Goal: Book appointment/travel/reservation

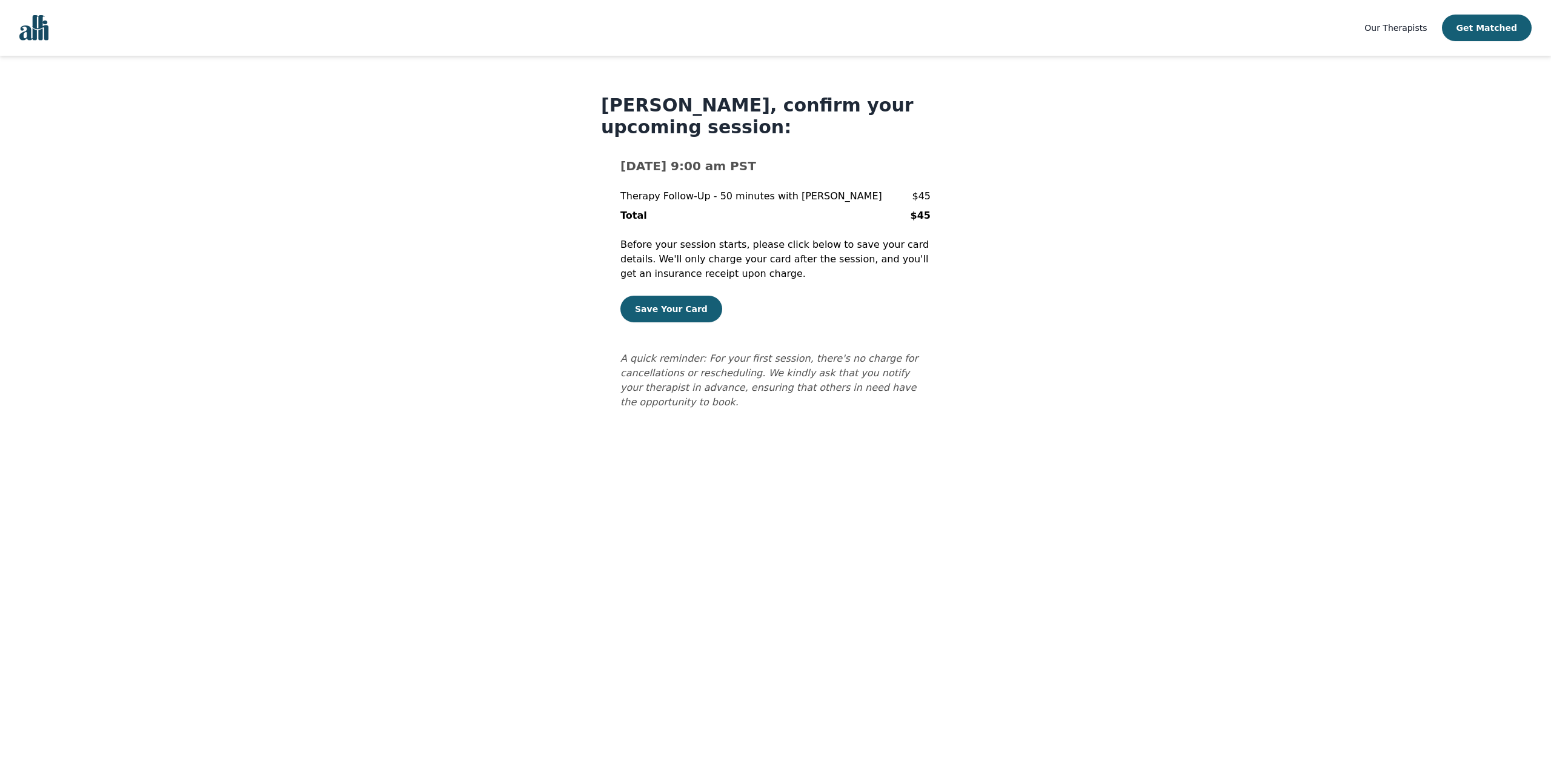
click at [612, 362] on div "[PERSON_NAME], confirm your upcoming session: [DATE] 9:00 am PST Therapy Follow…" at bounding box center [775, 252] width 349 height 315
click at [656, 315] on button "Save Your Card" at bounding box center [671, 309] width 102 height 27
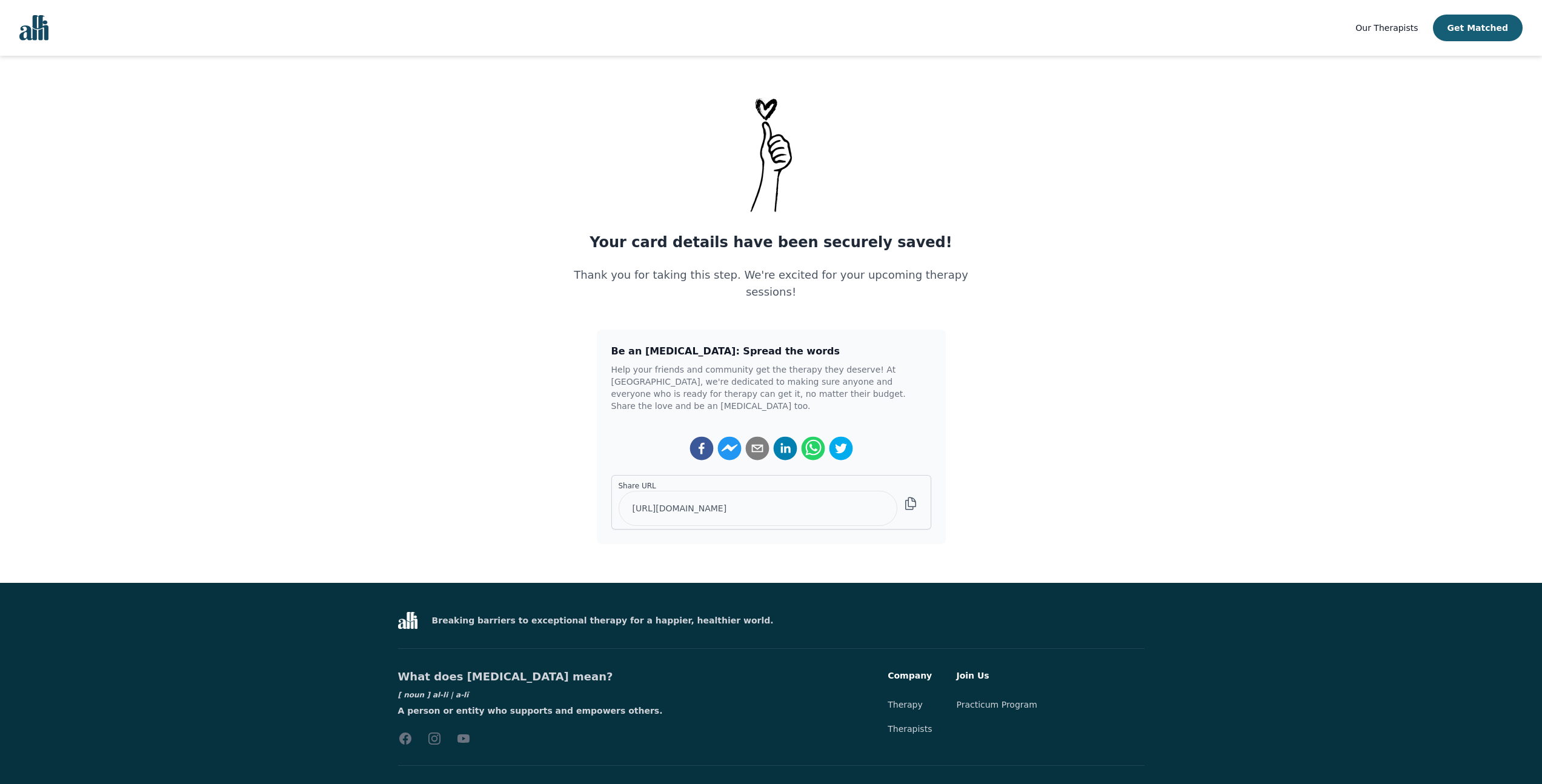
click at [1219, 515] on div "Our Therapists Get Matched Your card details have been securely saved! Thank yo…" at bounding box center [771, 408] width 1542 height 816
click at [465, 343] on main "Your card details have been securely saved! Thank you for taking this step. We'…" at bounding box center [771, 319] width 1542 height 450
click at [1279, 225] on main "Your card details have been securely saved! Thank you for taking this step. We'…" at bounding box center [771, 319] width 1542 height 450
click at [1090, 286] on main "Your card details have been securely saved! Thank you for taking this step. We'…" at bounding box center [771, 319] width 1542 height 450
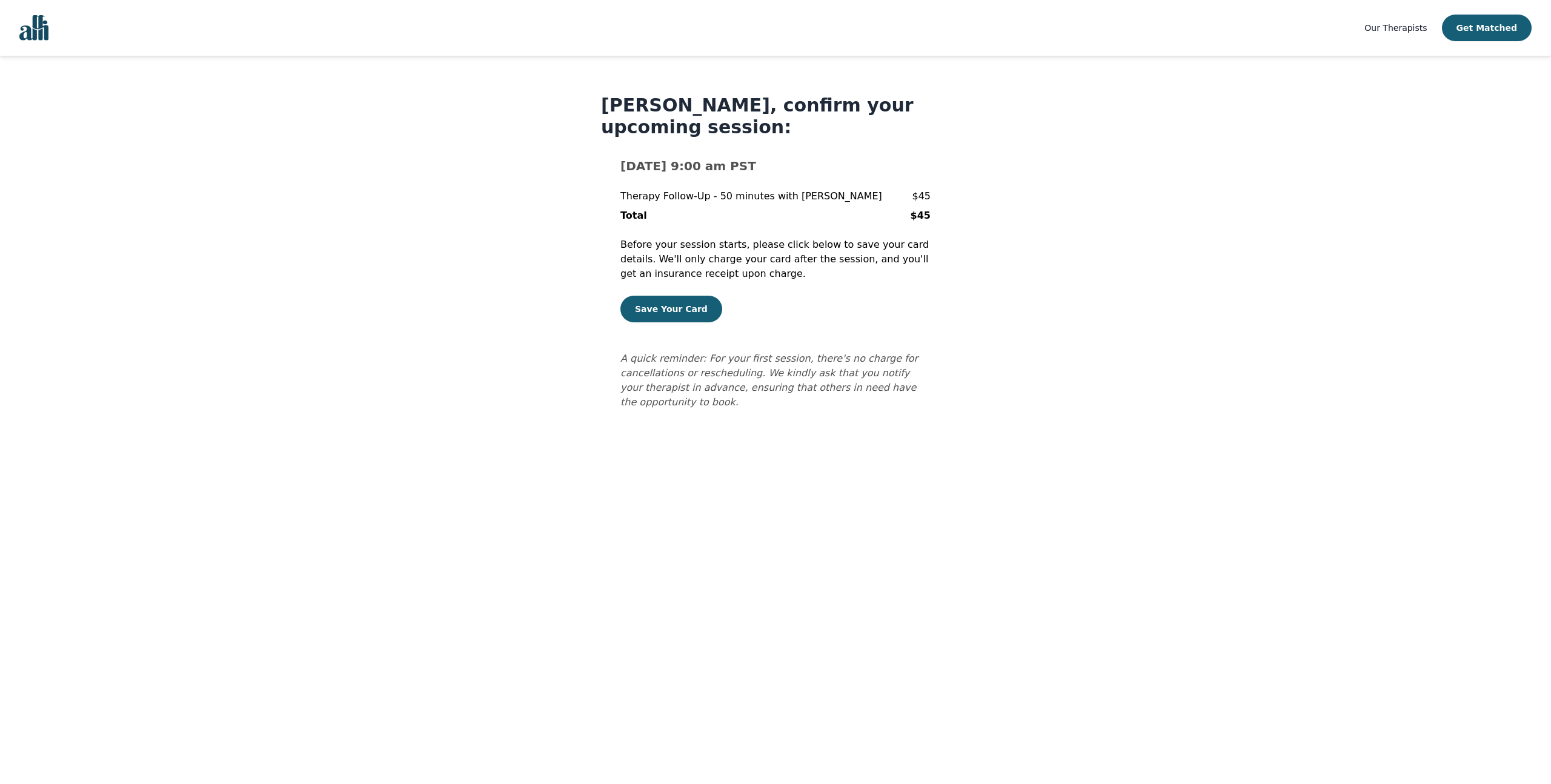
click at [1009, 367] on main "[PERSON_NAME], confirm your upcoming session: [DATE] 9:00 am PST Therapy Follow…" at bounding box center [775, 252] width 1522 height 393
click at [866, 380] on p "A quick reminder: For your first session, there's no charge for cancellations o…" at bounding box center [776, 373] width 310 height 73
click at [317, 82] on main "[PERSON_NAME], confirm your upcoming session: [DATE] 9:00 am PST Therapy Follow…" at bounding box center [775, 252] width 1522 height 393
click at [298, 92] on main "[PERSON_NAME], confirm your upcoming session: [DATE] 9:00 am PST Therapy Follow…" at bounding box center [775, 252] width 1522 height 393
click at [441, 356] on main "[PERSON_NAME], confirm your upcoming session: [DATE] 9:00 am PST Therapy Follow…" at bounding box center [775, 252] width 1522 height 393
